Goal: Task Accomplishment & Management: Manage account settings

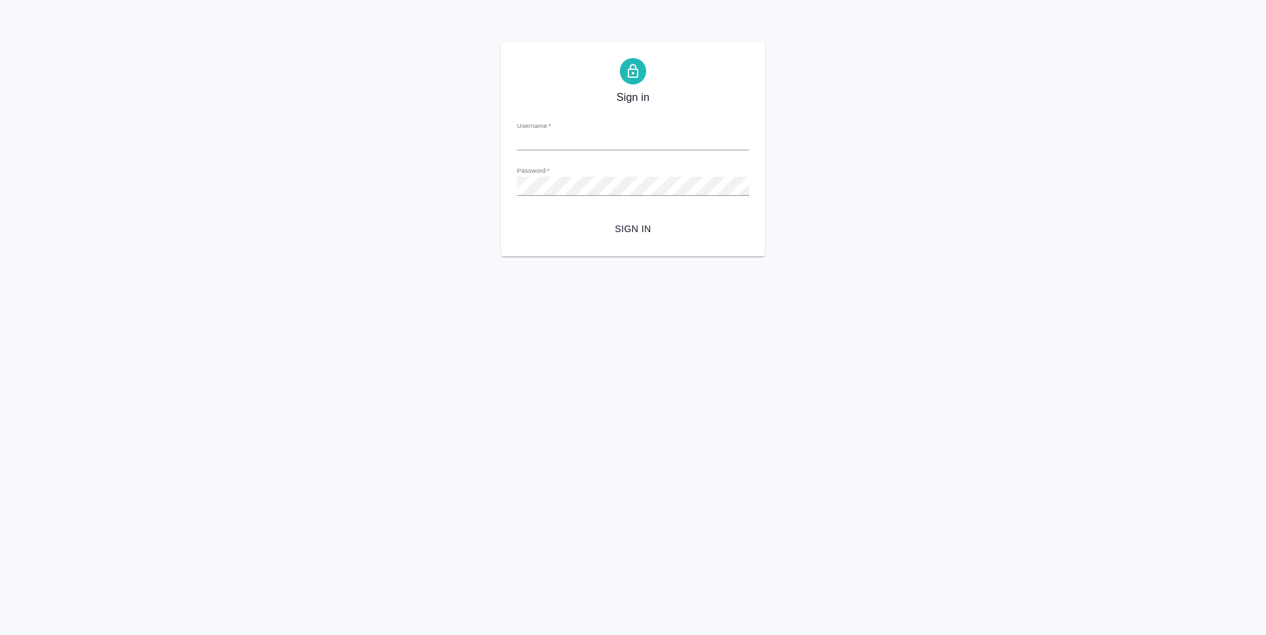
type input "t.zoria@awatera.com"
click at [645, 227] on span "Sign in" at bounding box center [632, 229] width 211 height 16
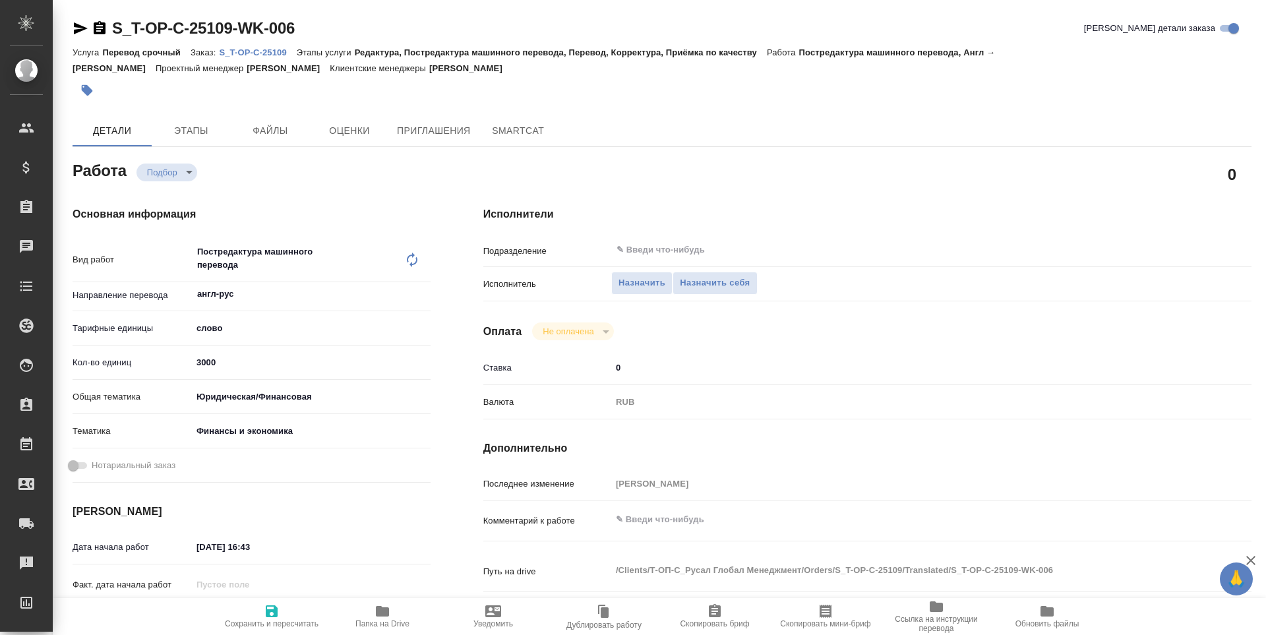
type textarea "x"
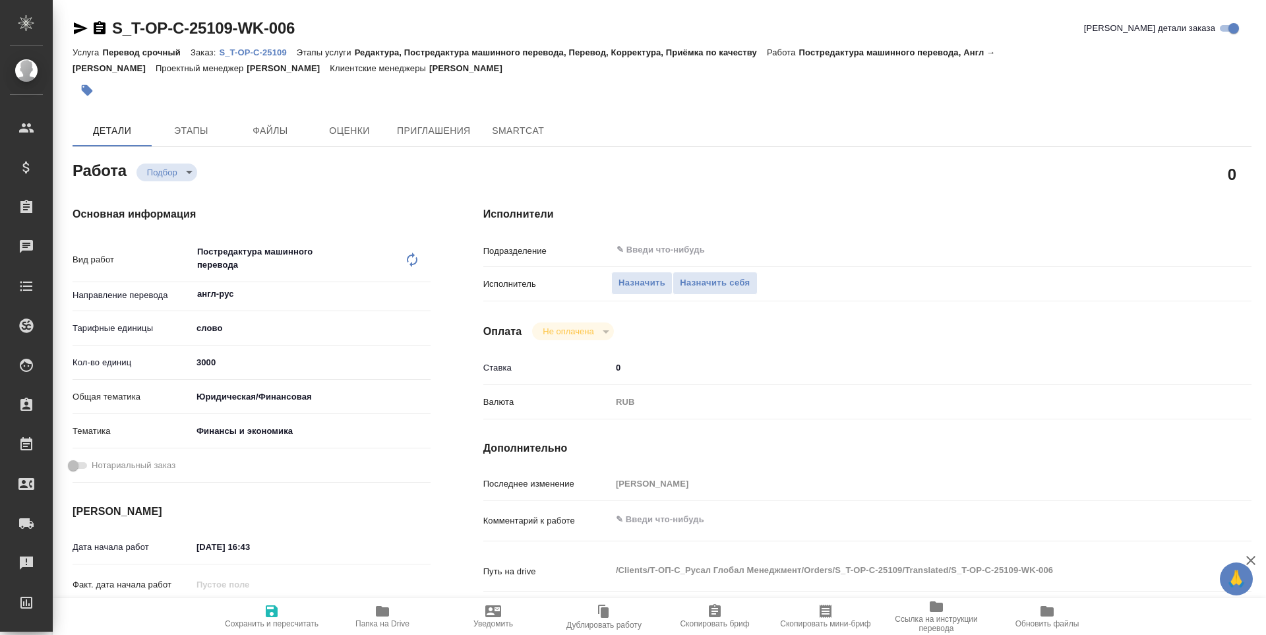
type textarea "x"
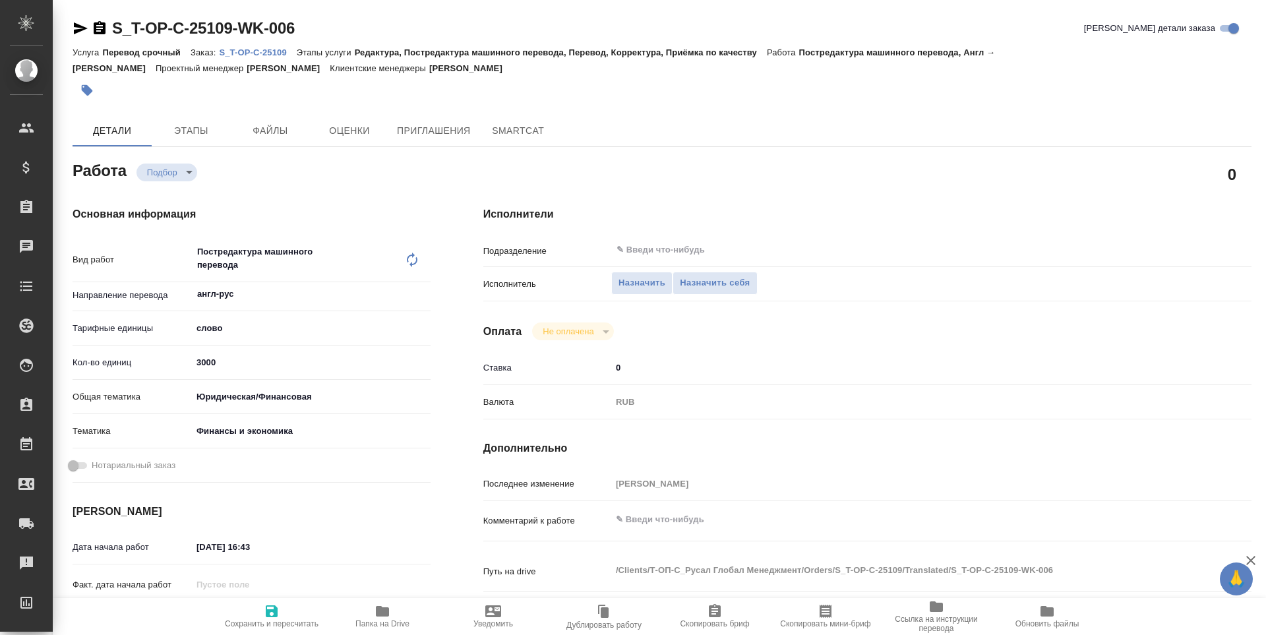
type textarea "x"
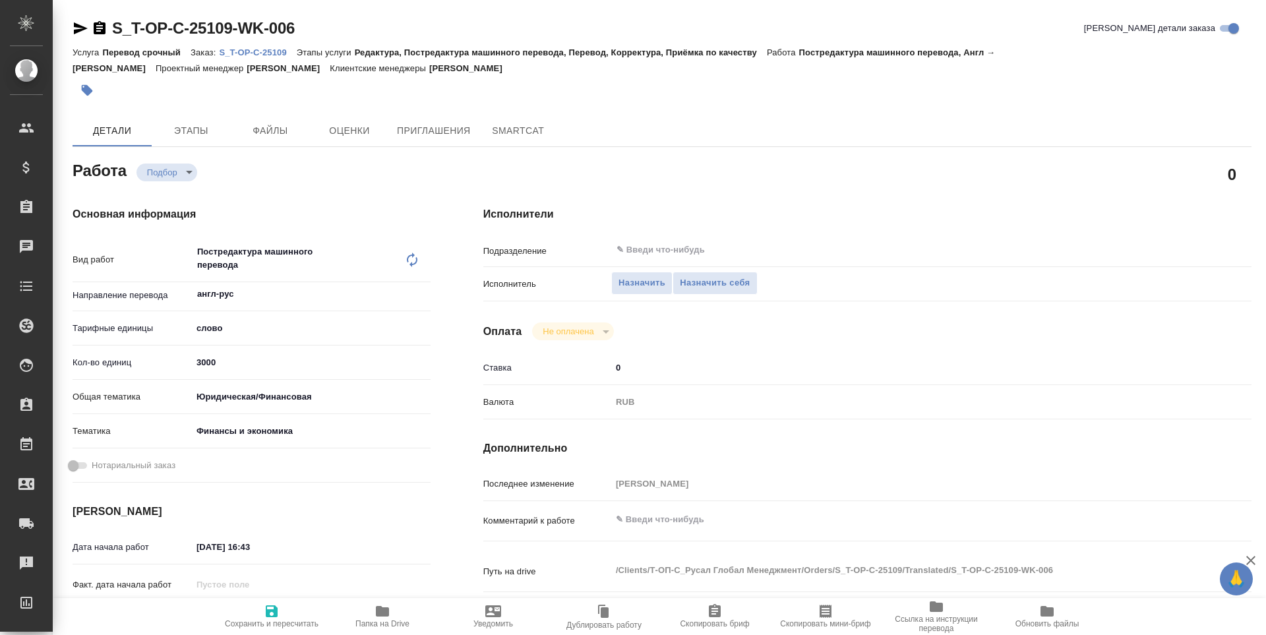
type textarea "x"
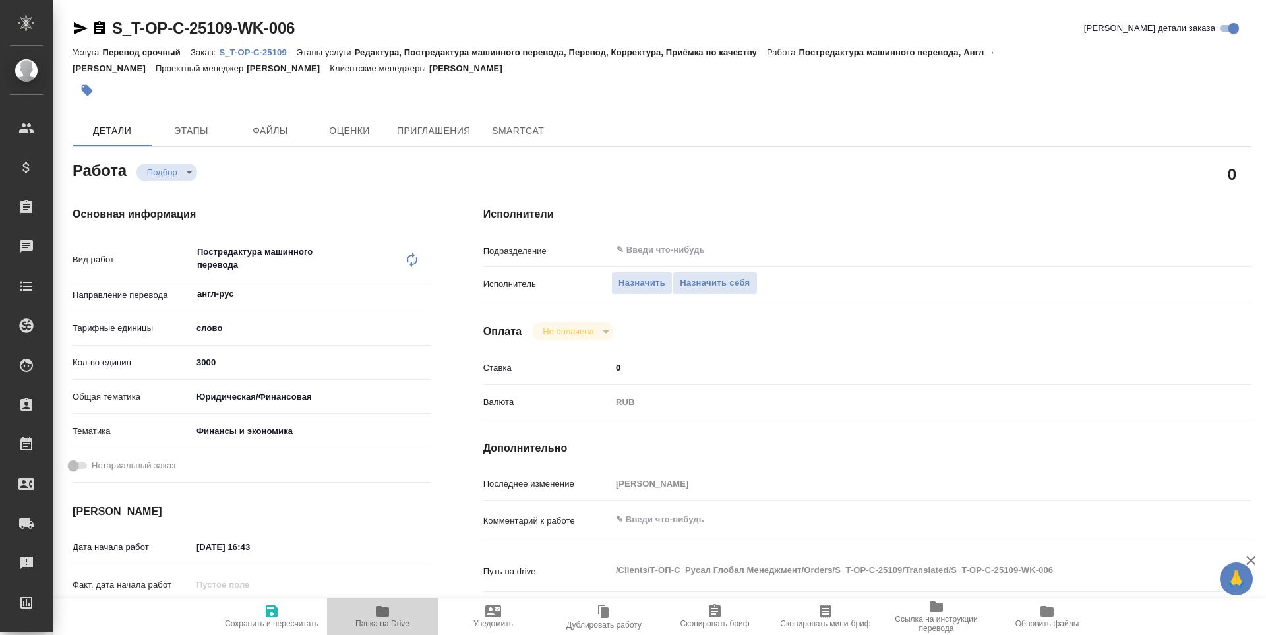
click at [392, 613] on span "Папка на Drive" at bounding box center [382, 615] width 95 height 25
click at [699, 280] on span "Назначить себя" at bounding box center [715, 283] width 70 height 15
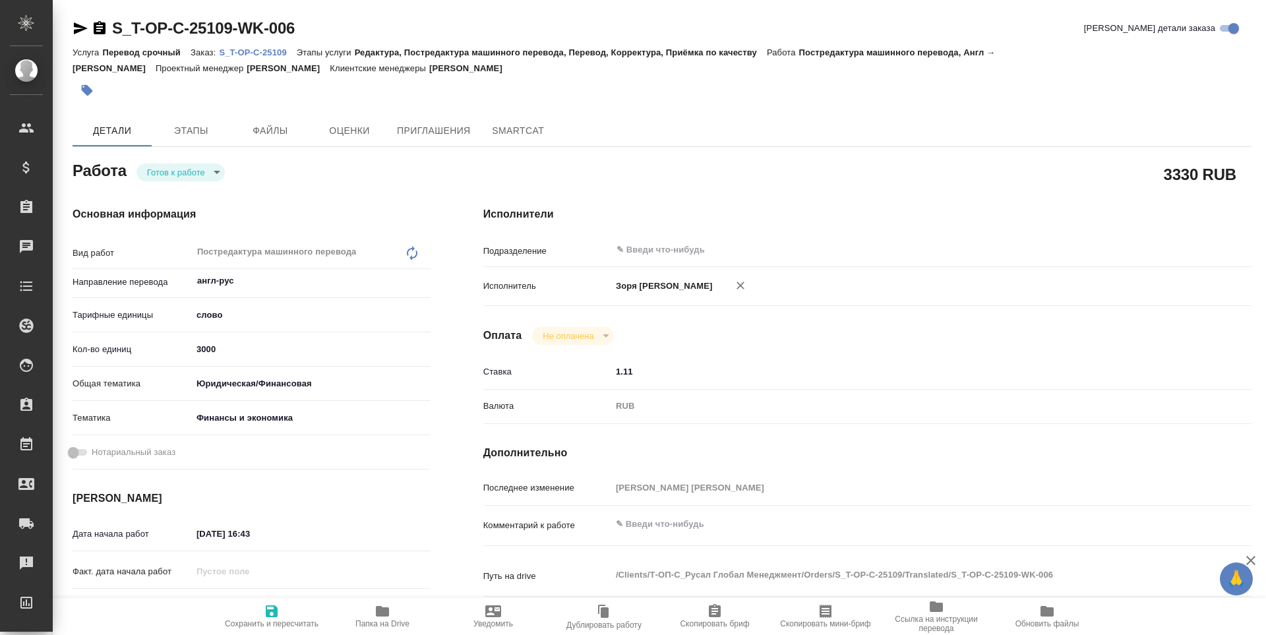
type textarea "x"
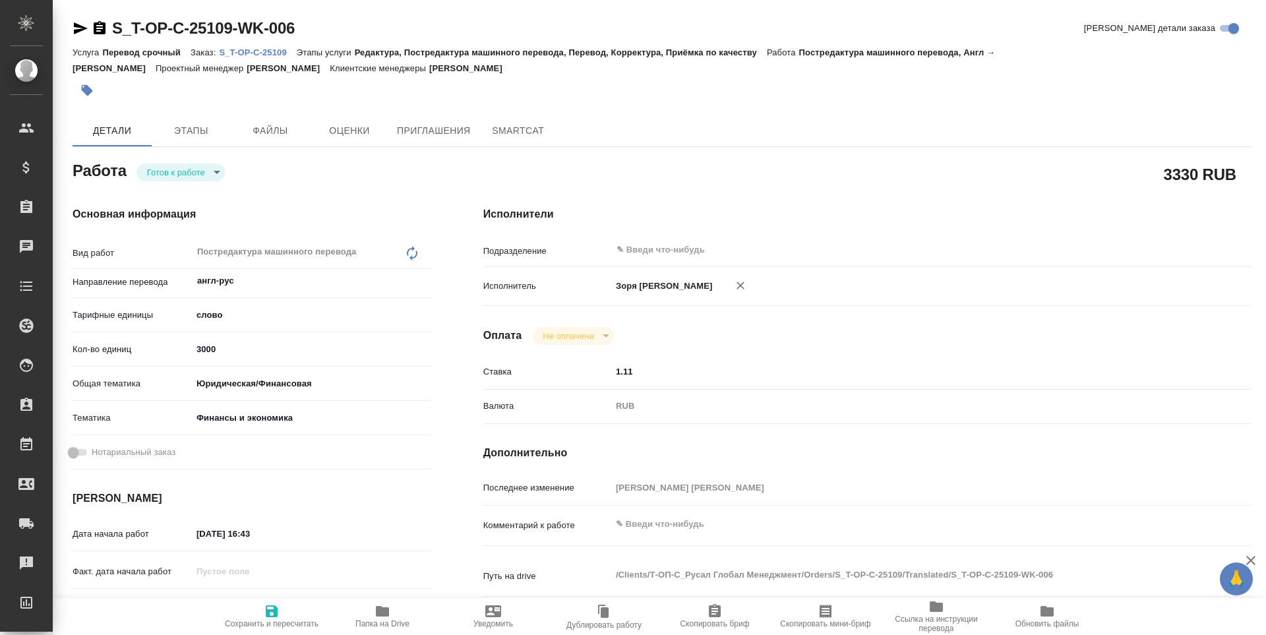
type textarea "x"
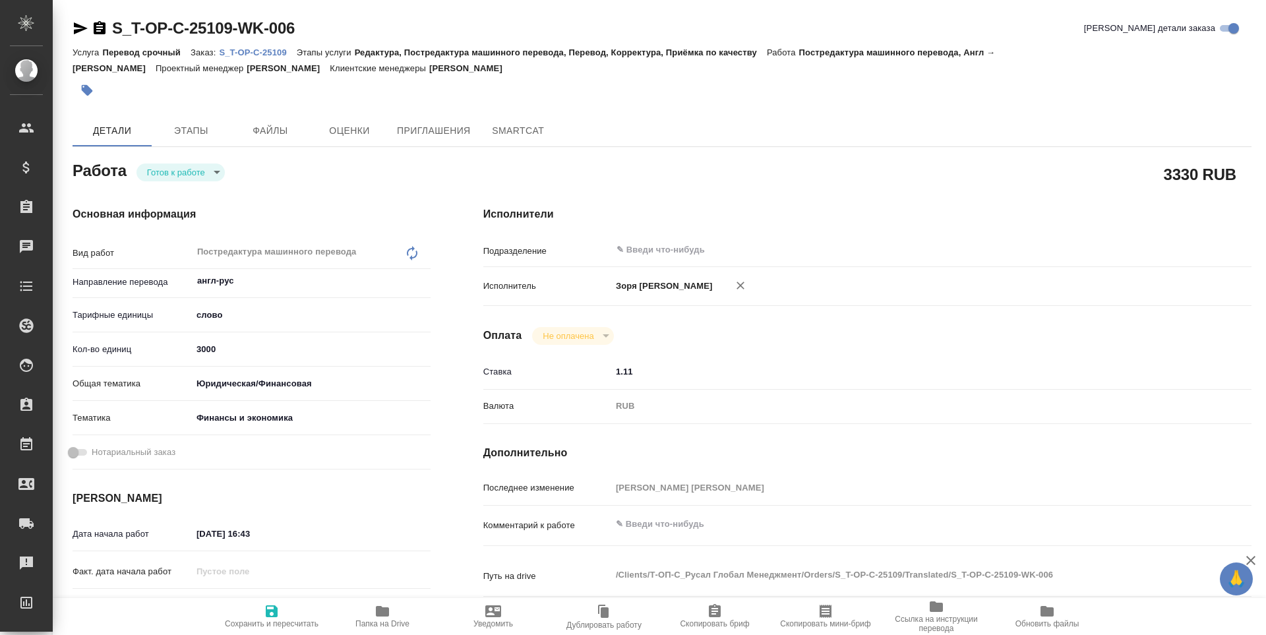
type textarea "x"
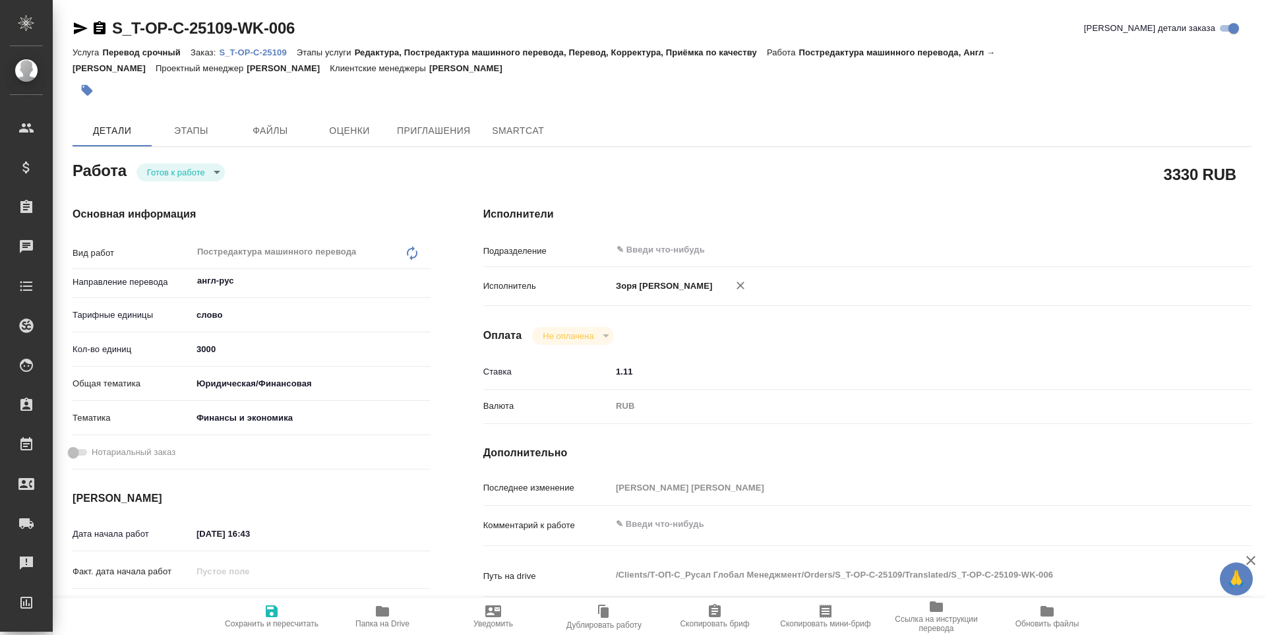
type textarea "x"
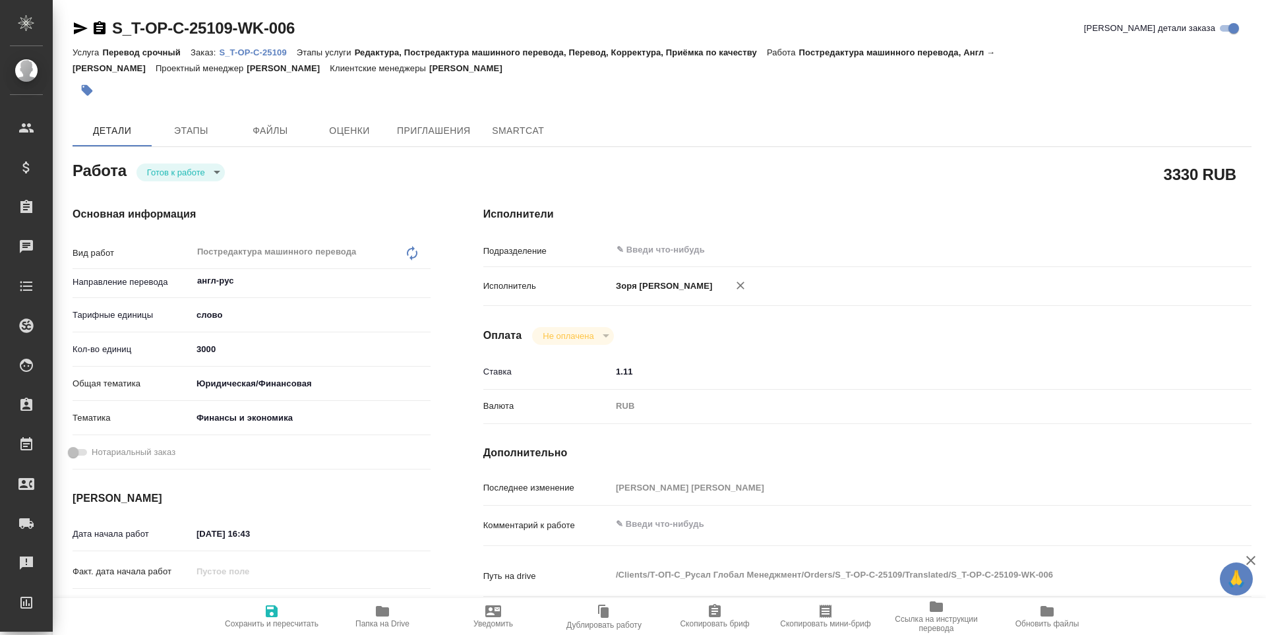
type textarea "x"
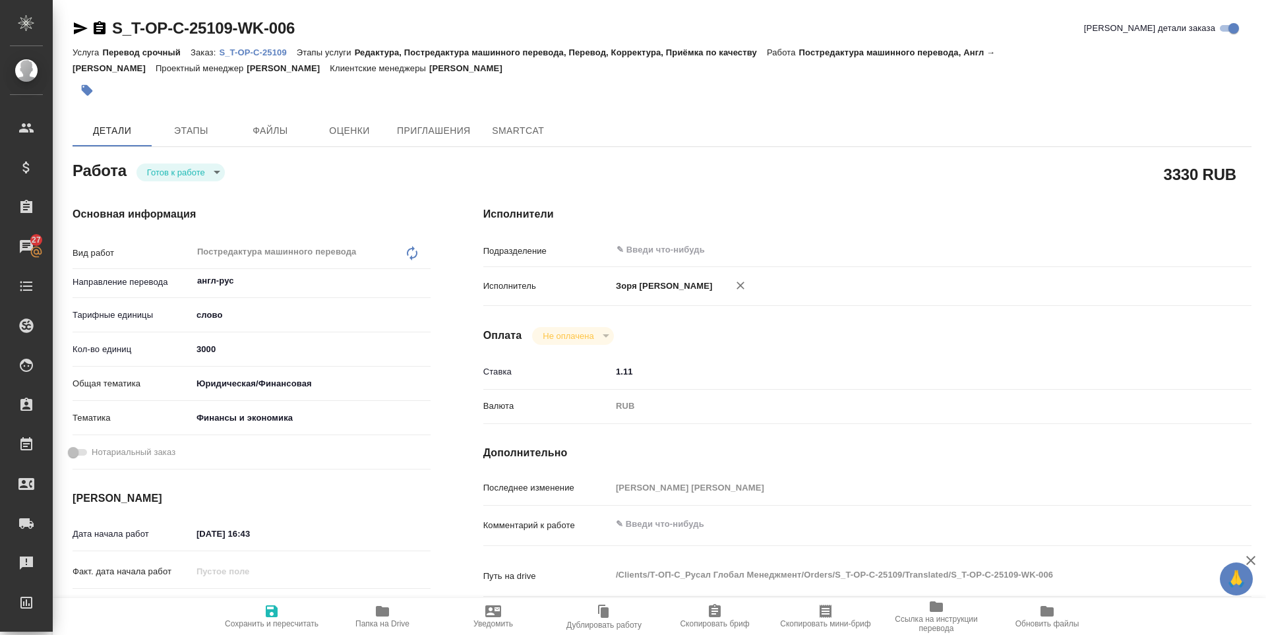
type textarea "x"
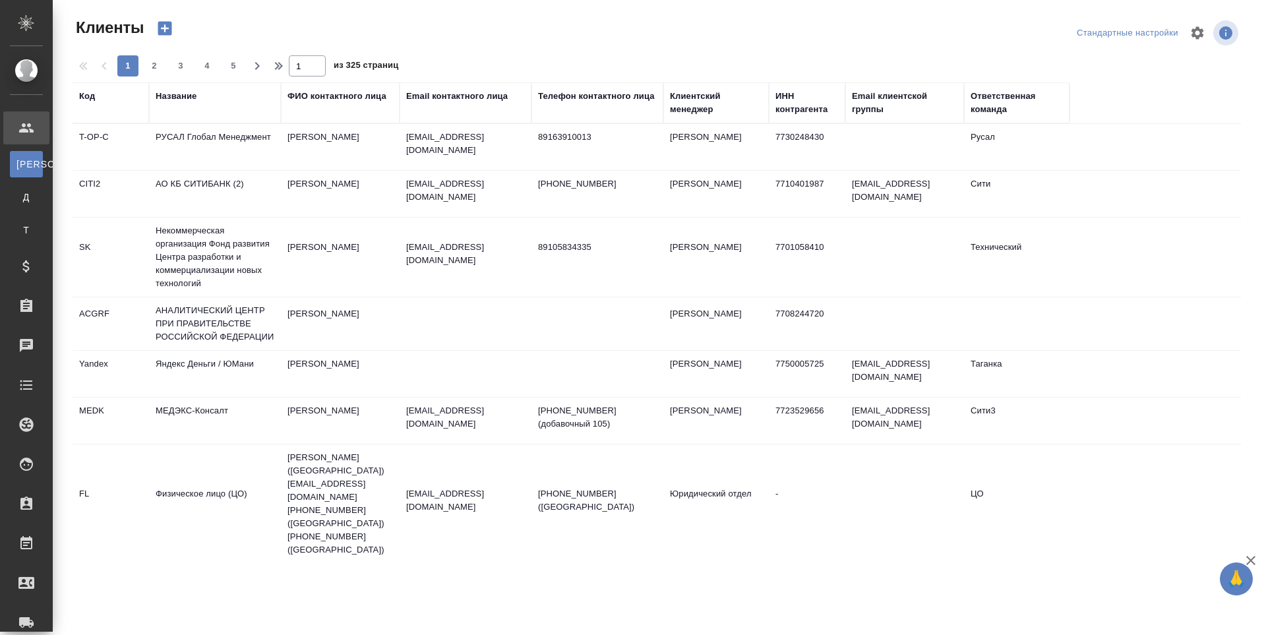
select select "RU"
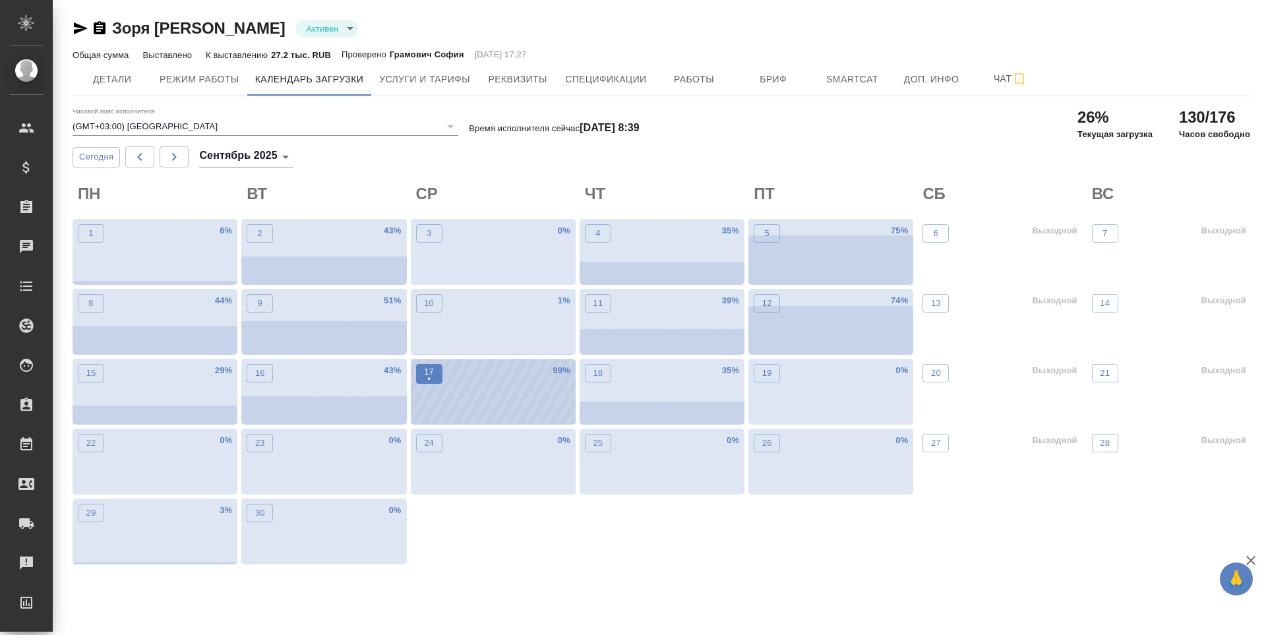
click at [423, 374] on span "17 •" at bounding box center [429, 373] width 13 height 17
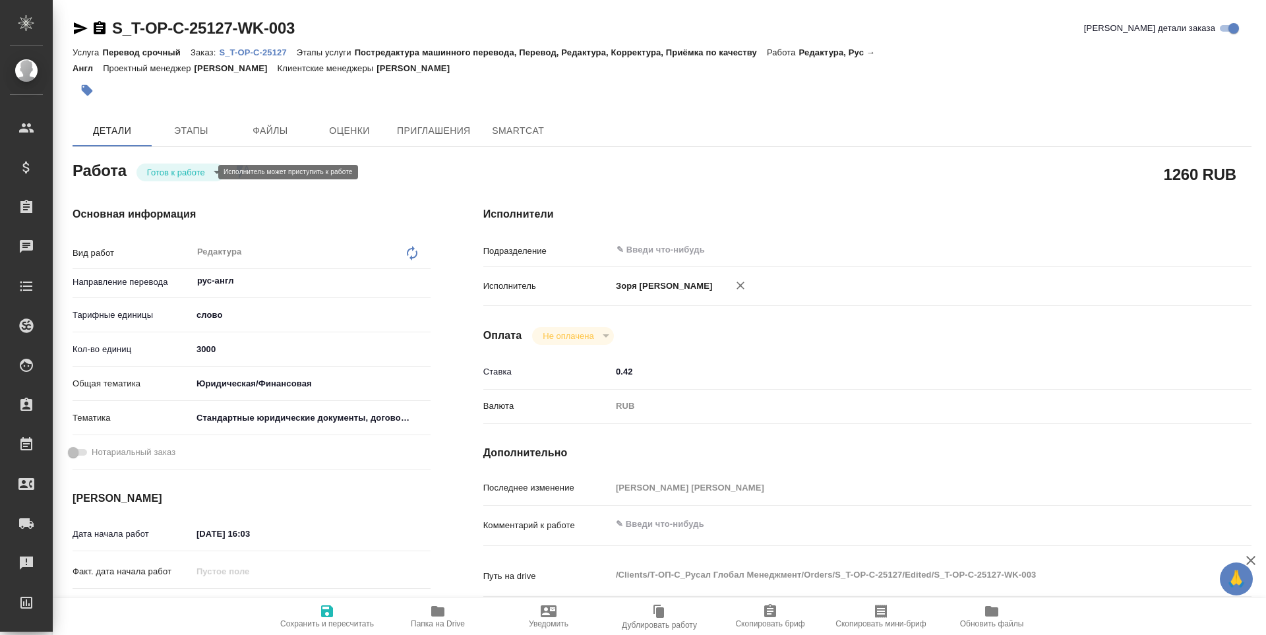
click at [192, 173] on body "🙏 .cls-1 fill:#fff; AWATERA [PERSON_NAME] Спецификации Заказы Чаты Todo Проекты…" at bounding box center [633, 317] width 1266 height 635
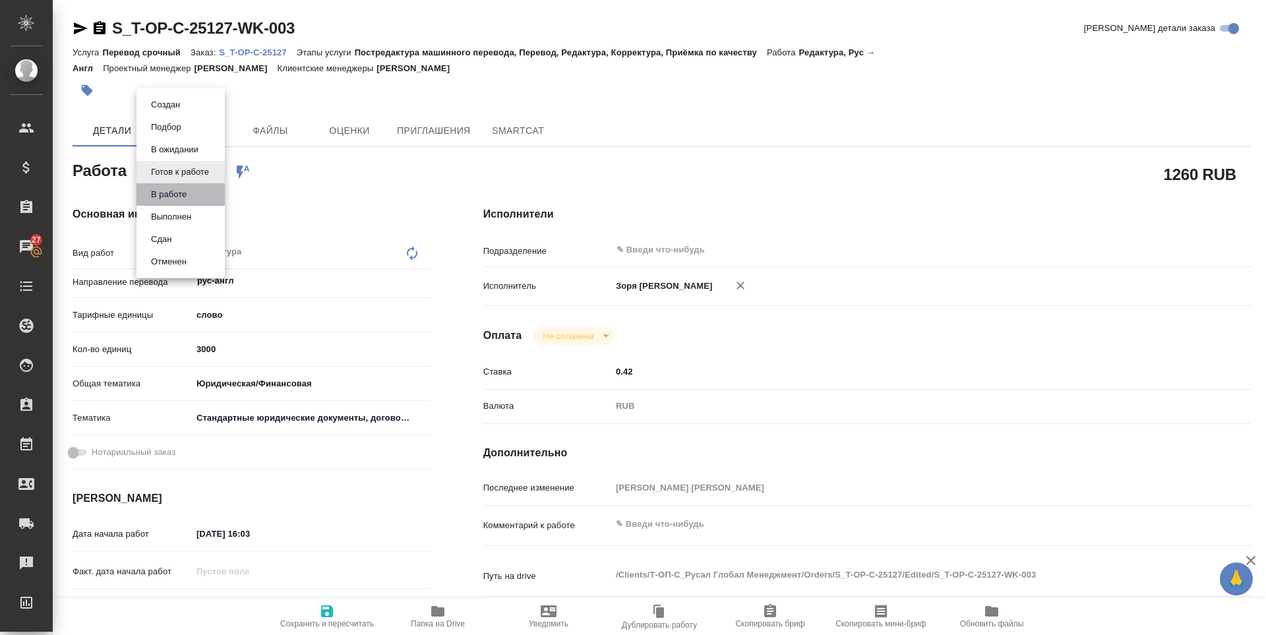
click at [178, 202] on li "В работе" at bounding box center [180, 194] width 88 height 22
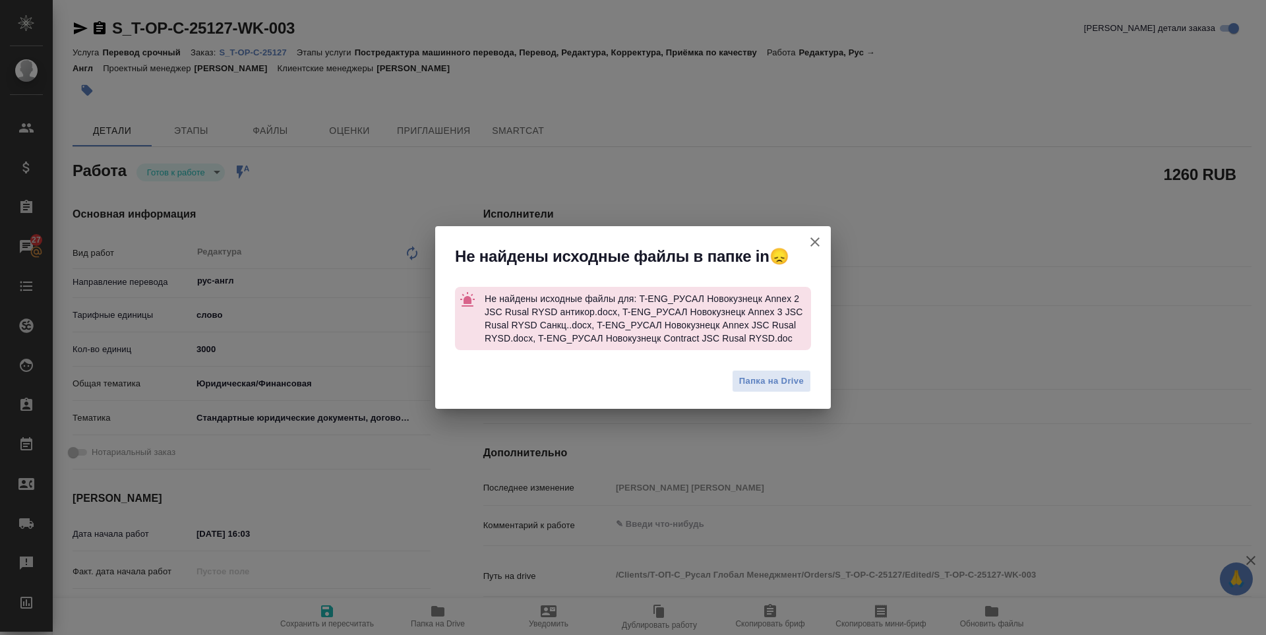
type textarea "x"
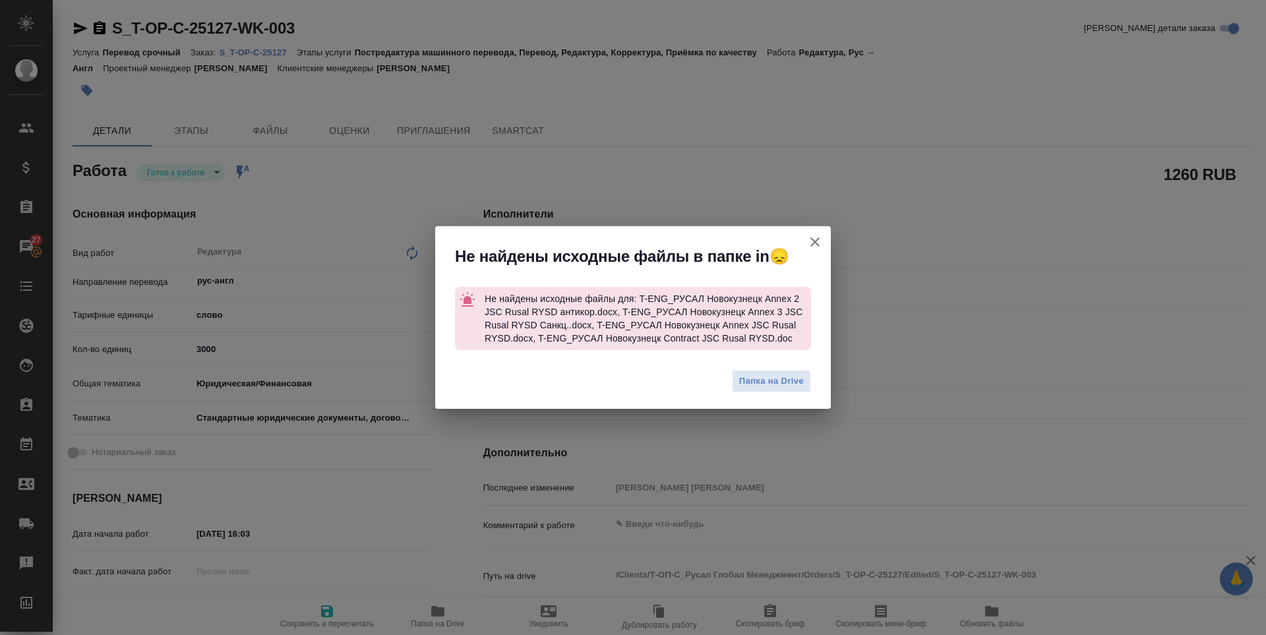
type textarea "x"
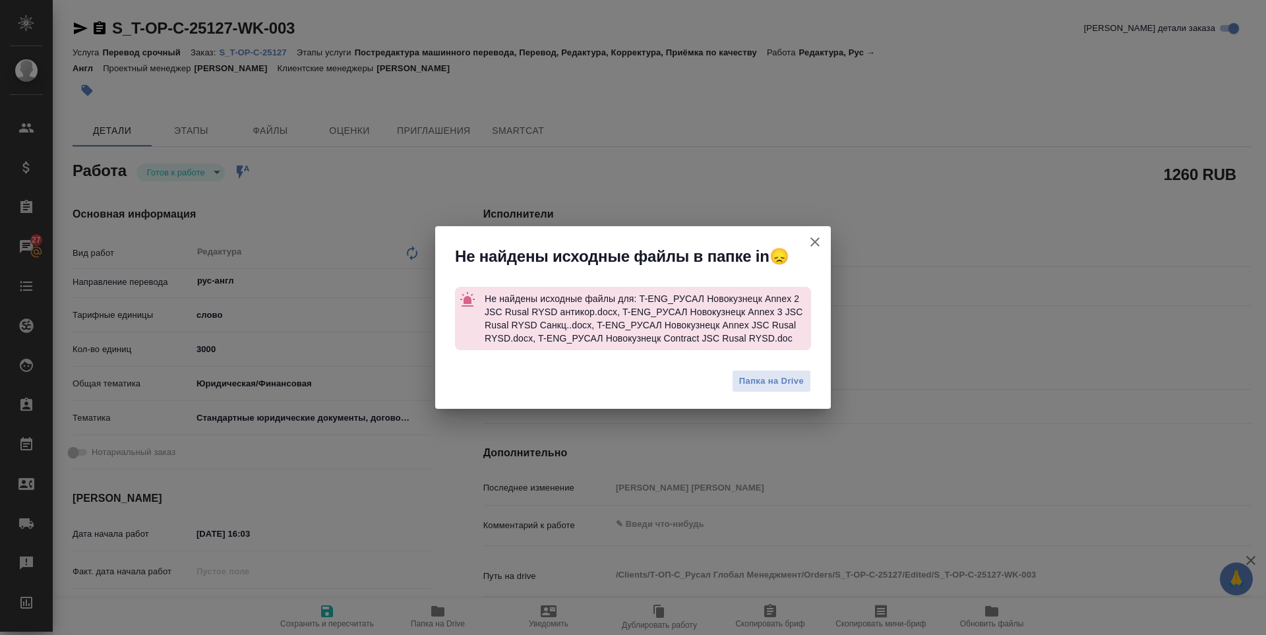
type textarea "x"
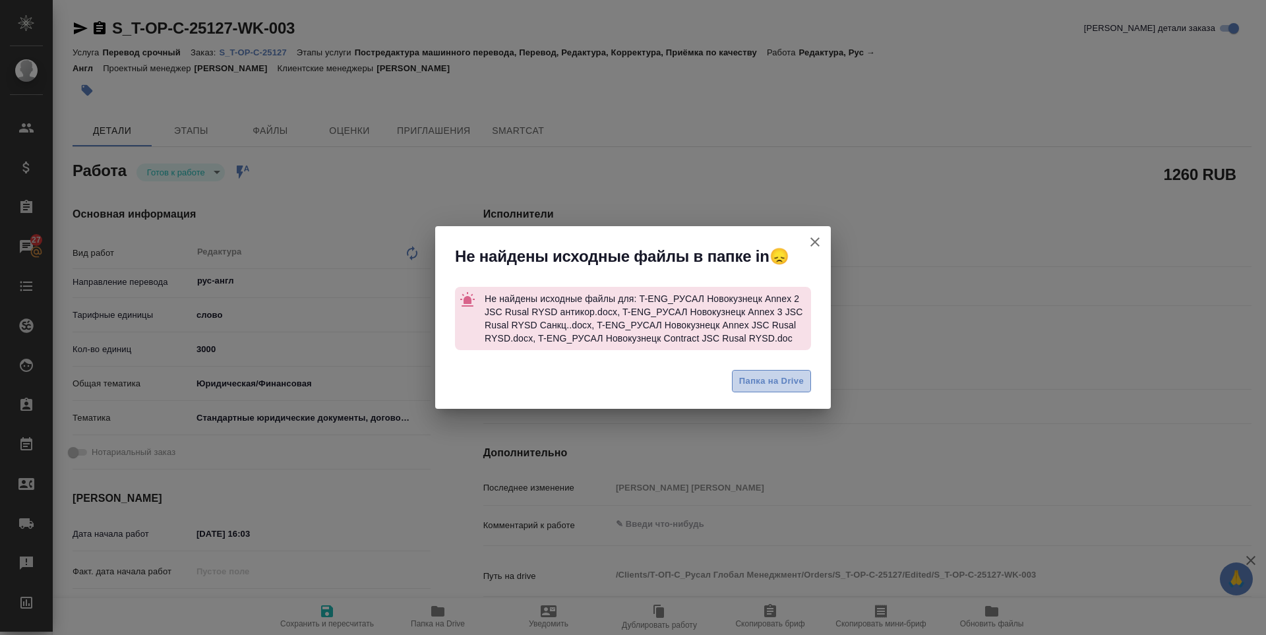
click at [783, 392] on button "Папка на Drive" at bounding box center [771, 381] width 79 height 23
click at [814, 244] on icon "button" at bounding box center [815, 242] width 16 height 16
type textarea "x"
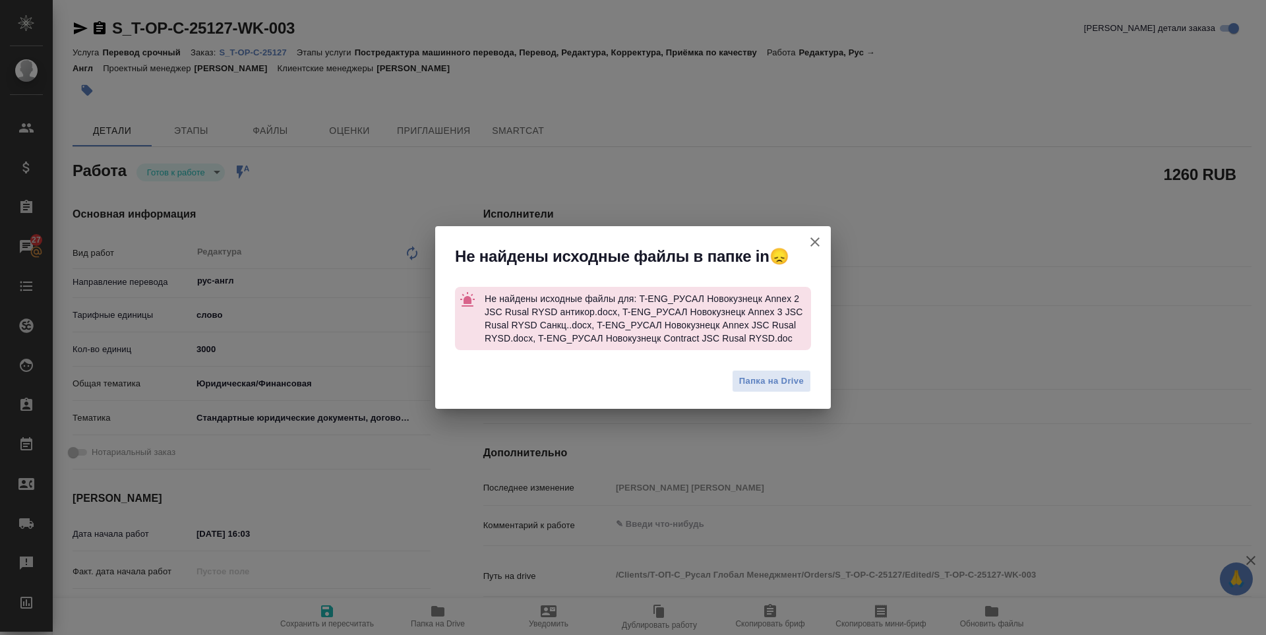
type textarea "x"
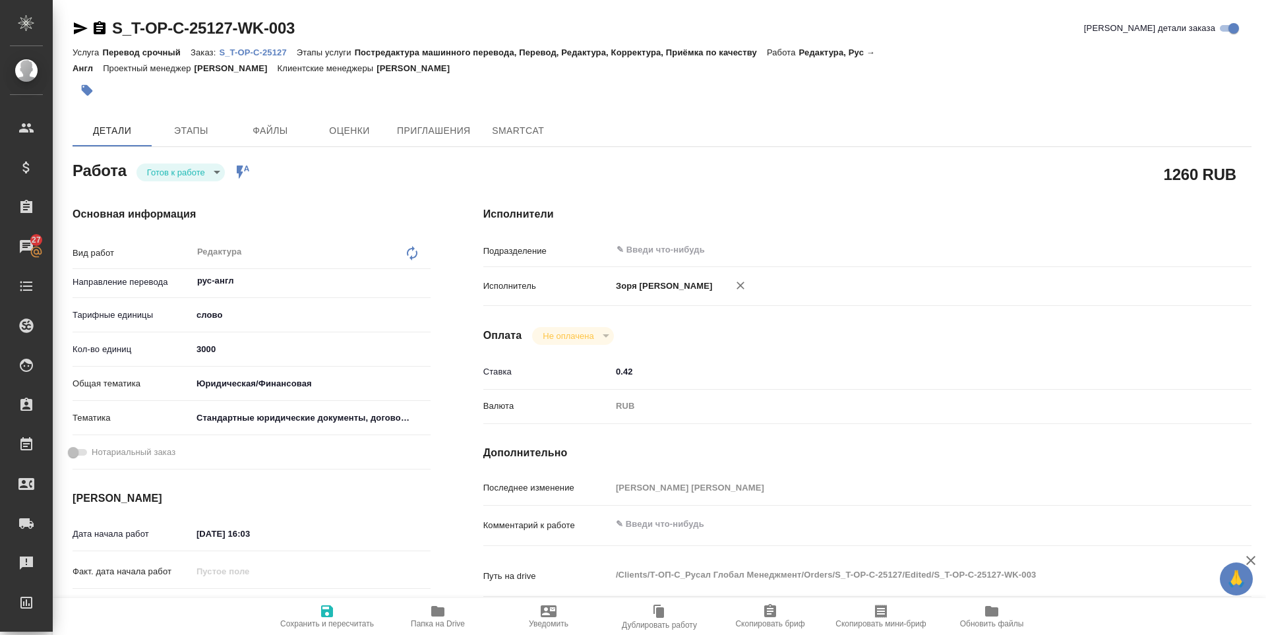
click at [76, 27] on icon "button" at bounding box center [81, 28] width 14 height 12
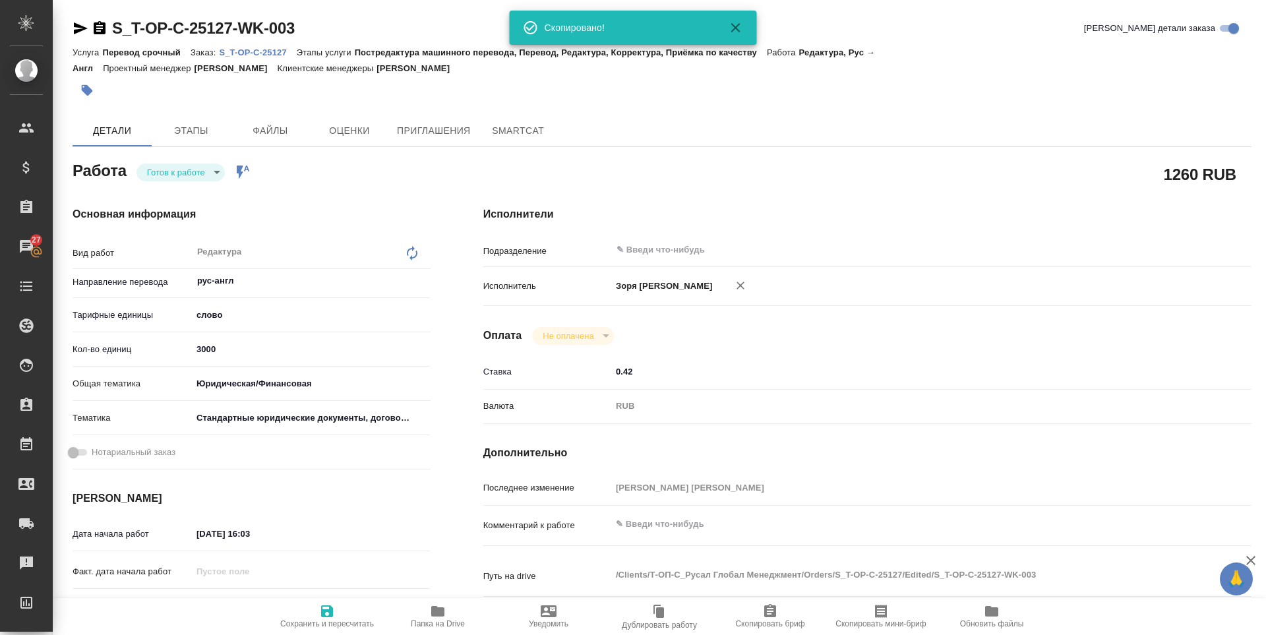
type textarea "x"
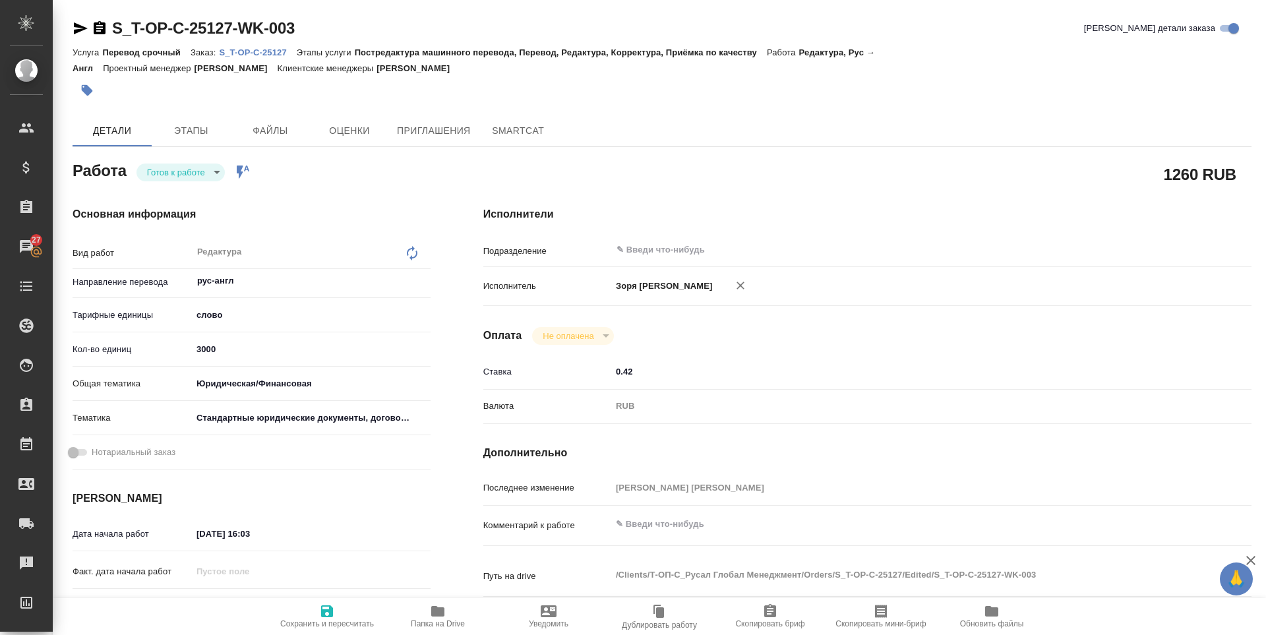
click at [155, 167] on body "🙏 .cls-1 fill:#fff; AWATERA Zoria Tatiana Клиенты Спецификации Заказы 27 Чаты T…" at bounding box center [633, 317] width 1266 height 635
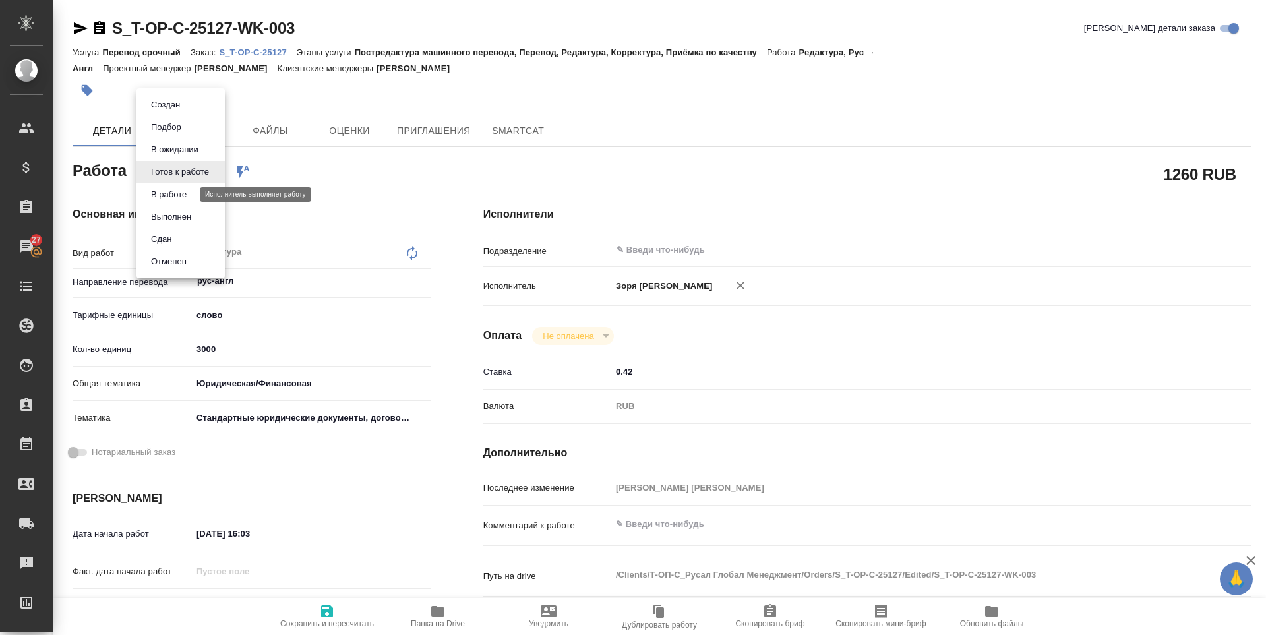
click at [163, 191] on button "В работе" at bounding box center [169, 194] width 44 height 15
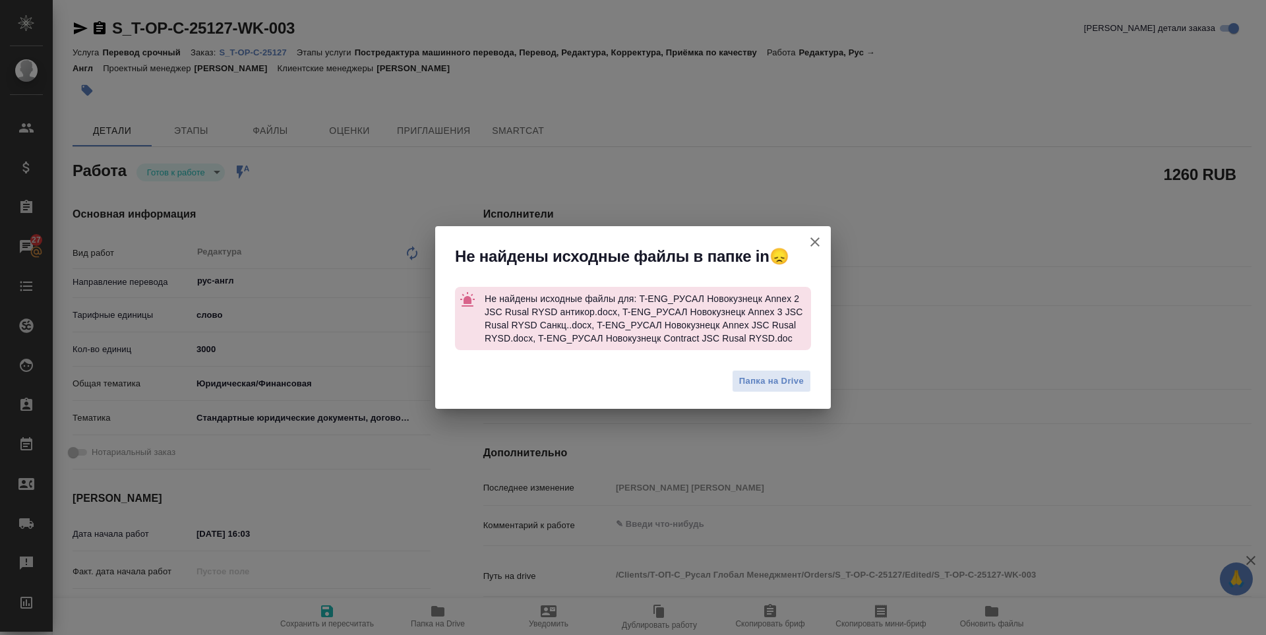
type textarea "x"
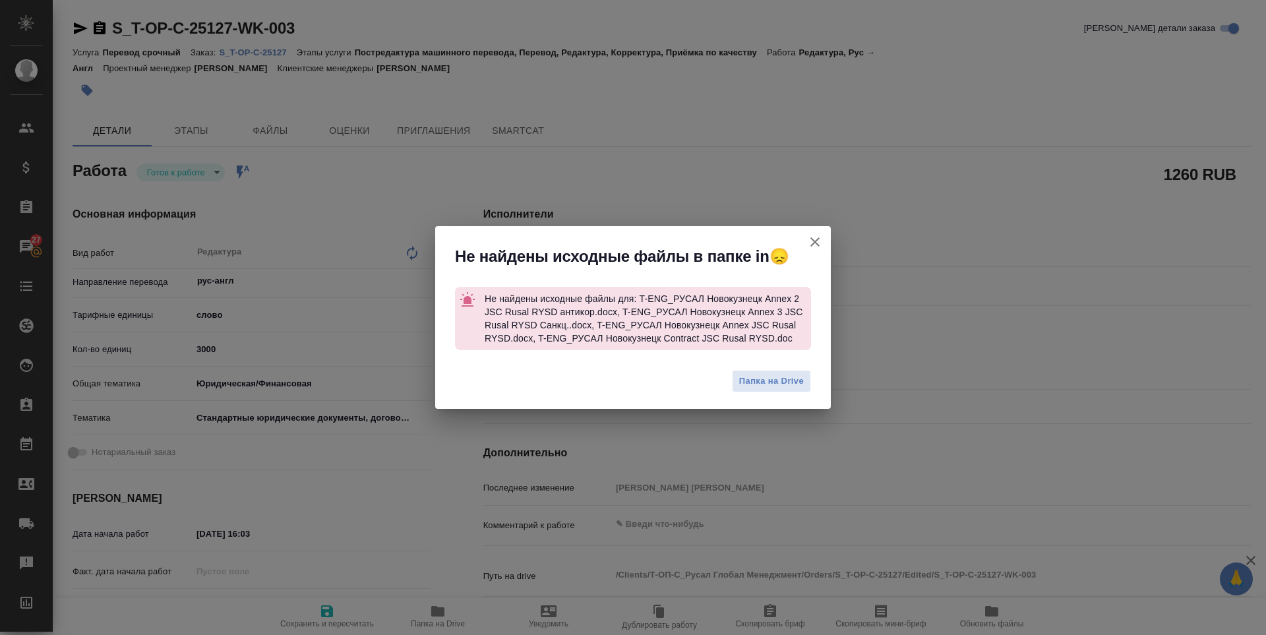
type textarea "x"
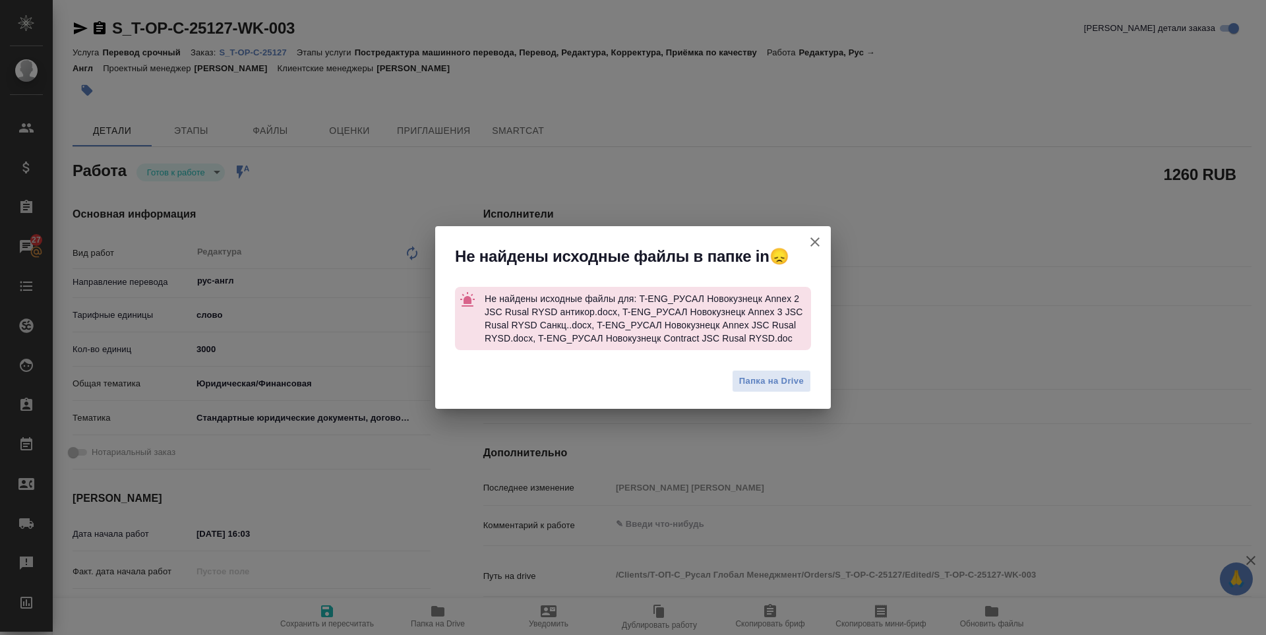
type textarea "x"
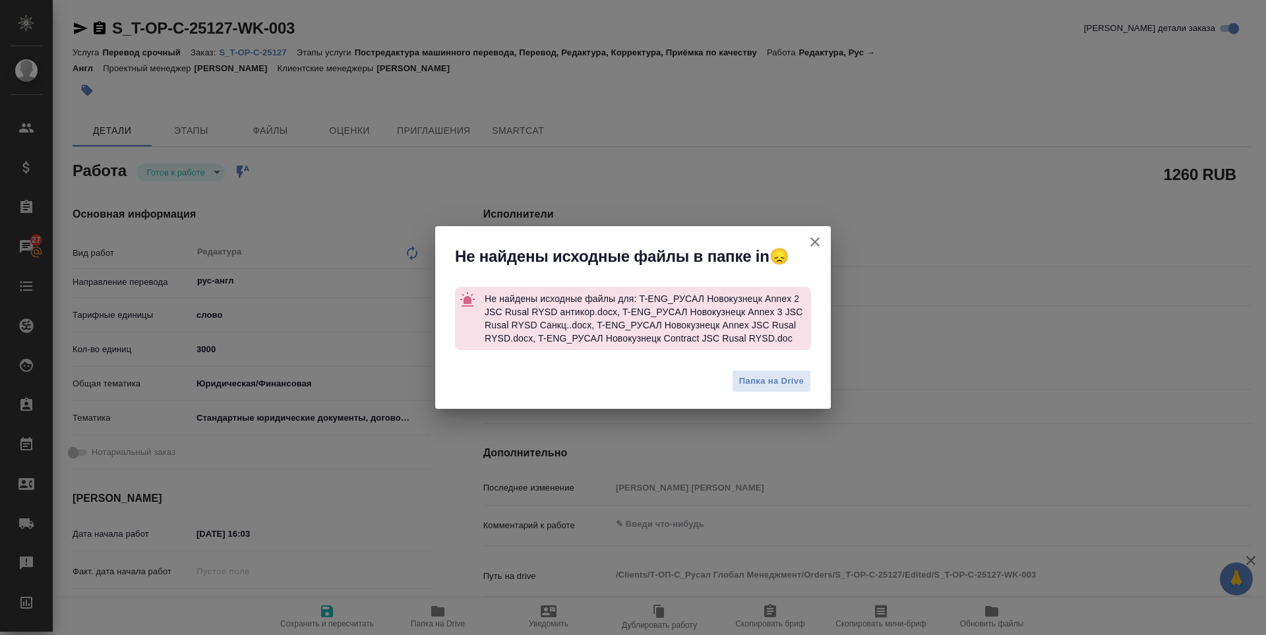
click at [823, 241] on button "[PERSON_NAME] детали заказа" at bounding box center [815, 242] width 32 height 32
type textarea "x"
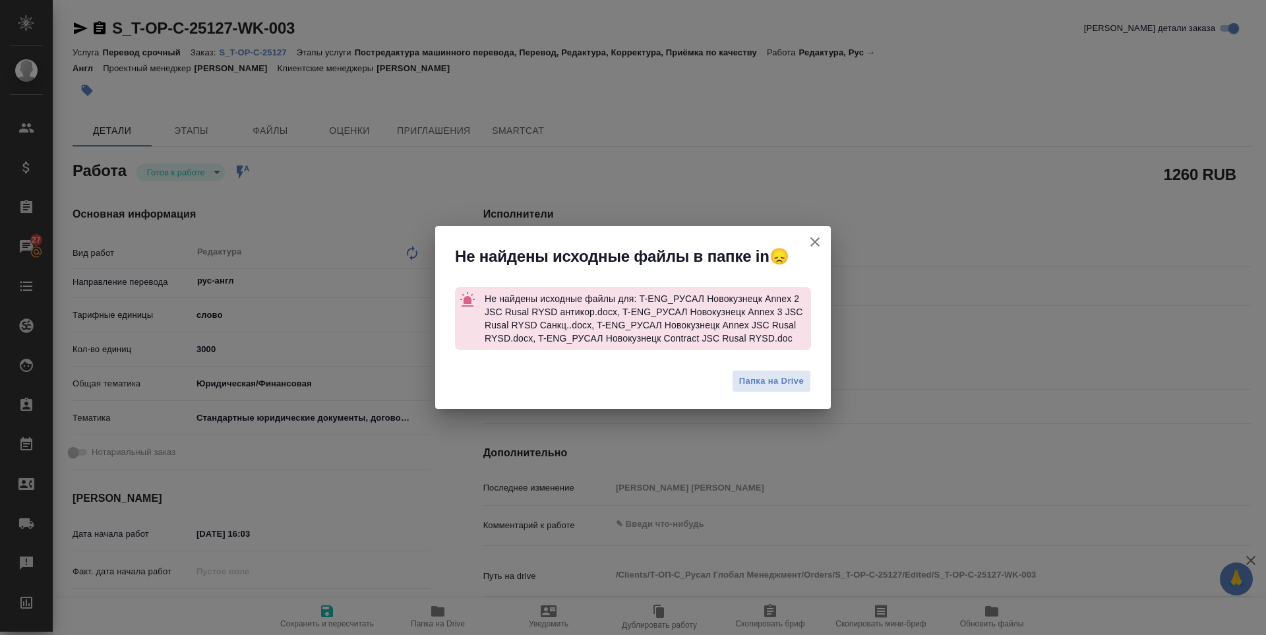
type textarea "x"
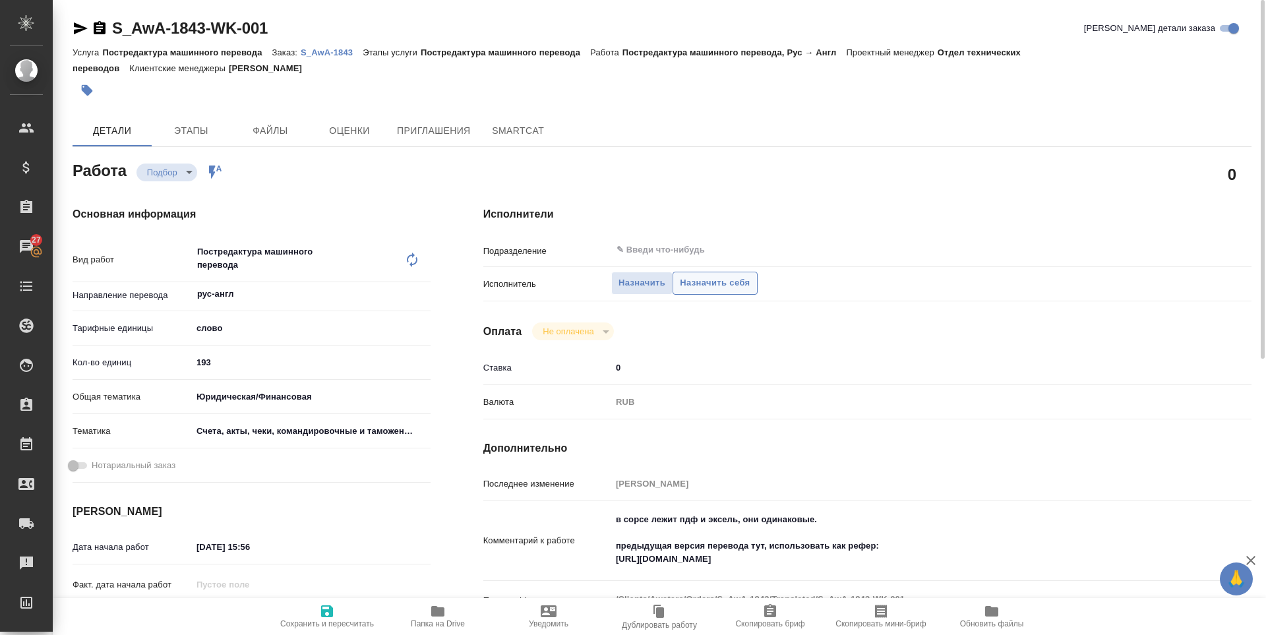
click at [738, 276] on span "Назначить себя" at bounding box center [715, 283] width 70 height 15
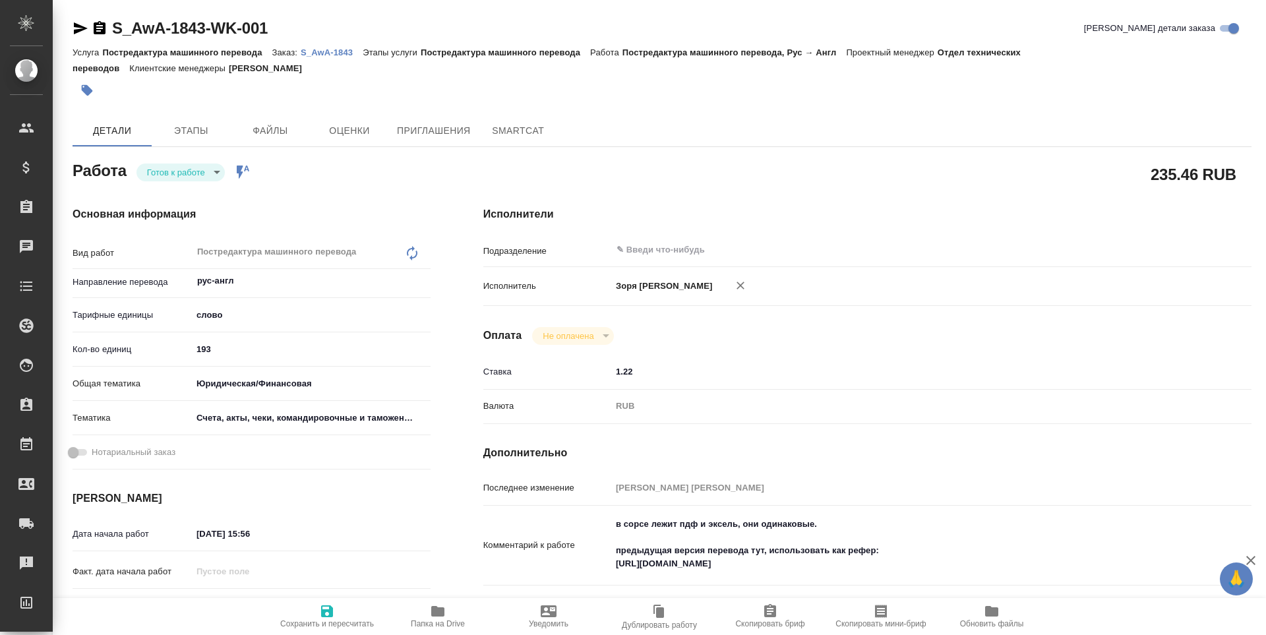
type textarea "x"
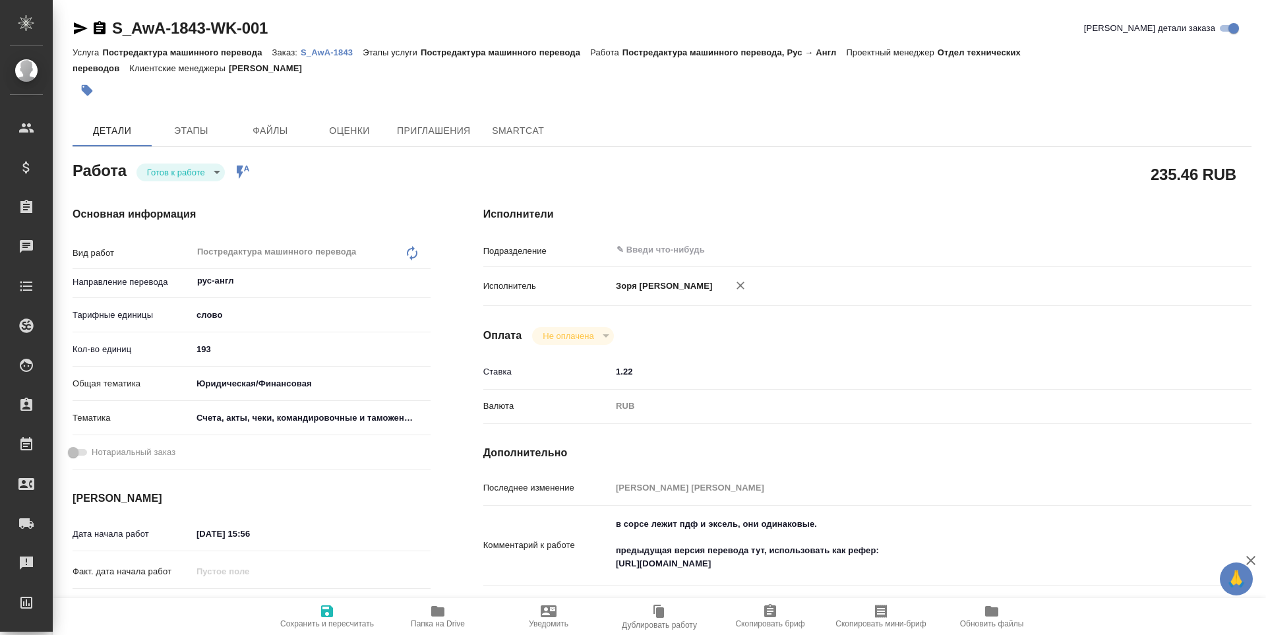
type textarea "x"
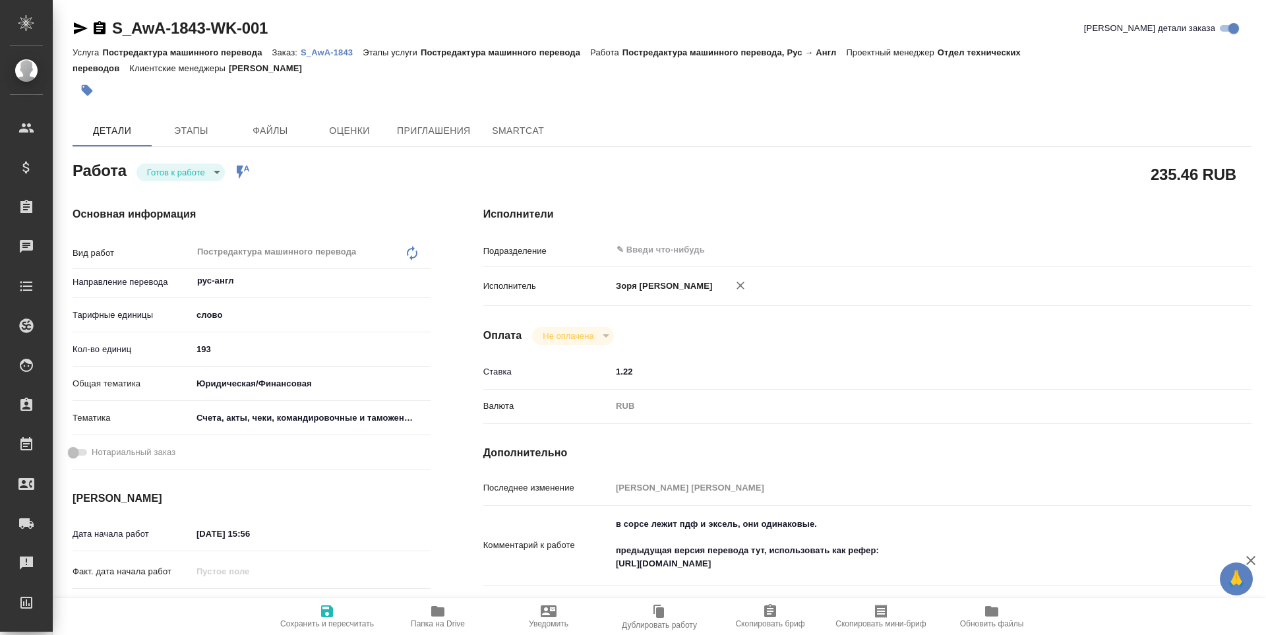
type textarea "x"
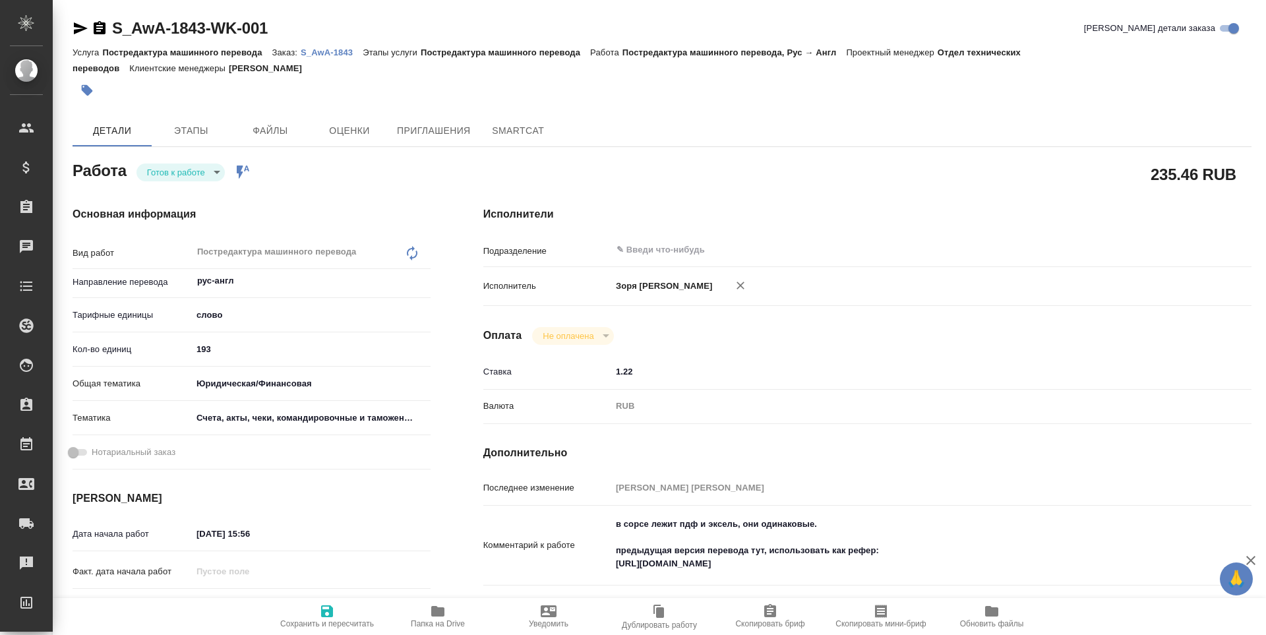
type textarea "x"
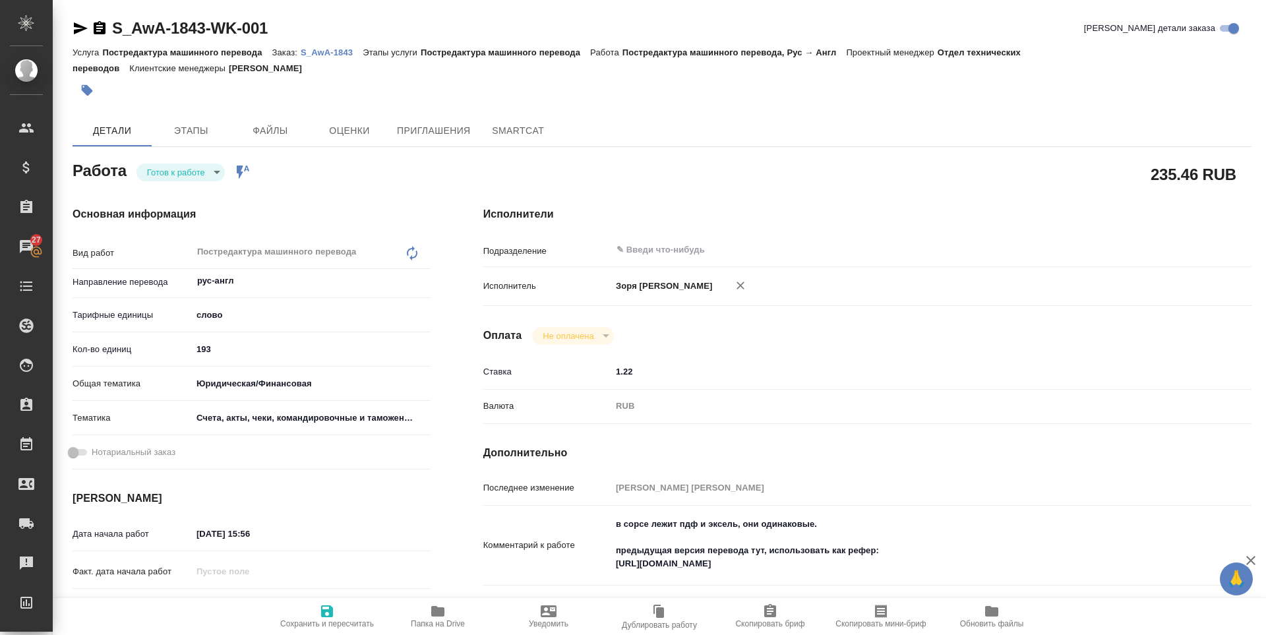
type textarea "x"
